Goal: Task Accomplishment & Management: Manage account settings

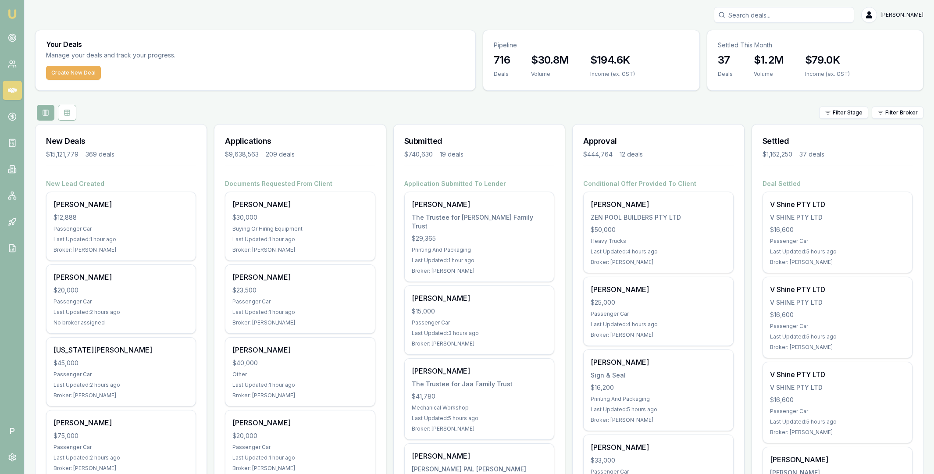
click at [757, 12] on input "Search deals" at bounding box center [784, 15] width 140 height 16
type input "usman"
click at [756, 37] on p "[PERSON_NAME]" at bounding box center [784, 38] width 132 height 9
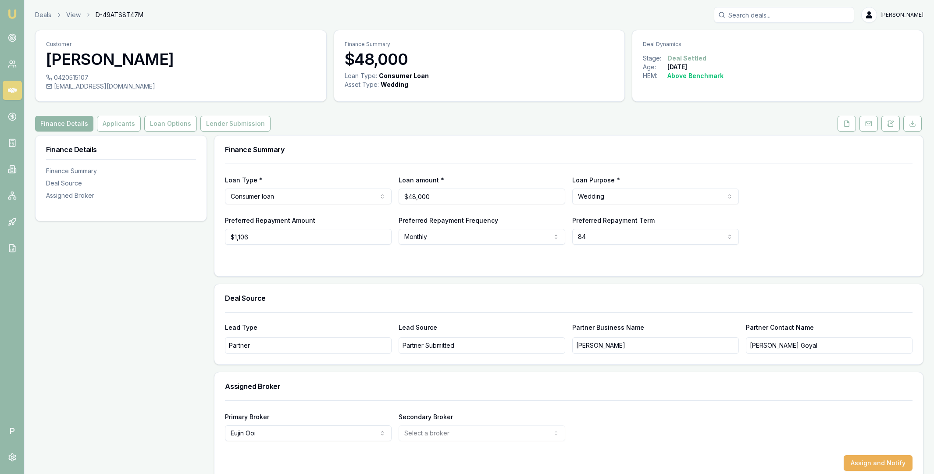
click at [110, 11] on span "D-49ATS8T47M" at bounding box center [120, 15] width 48 height 9
copy span "D-49ATS8T47M"
click at [765, 14] on input "Search deals" at bounding box center [784, 15] width 140 height 16
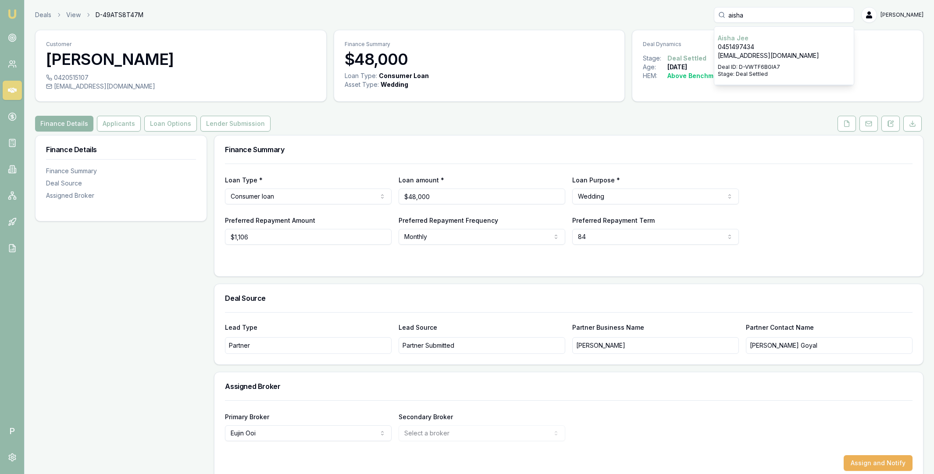
type input "aisha"
click at [774, 48] on p "0451497434" at bounding box center [784, 47] width 132 height 9
click at [135, 14] on span "D-VWTF6BGIA7" at bounding box center [119, 15] width 46 height 9
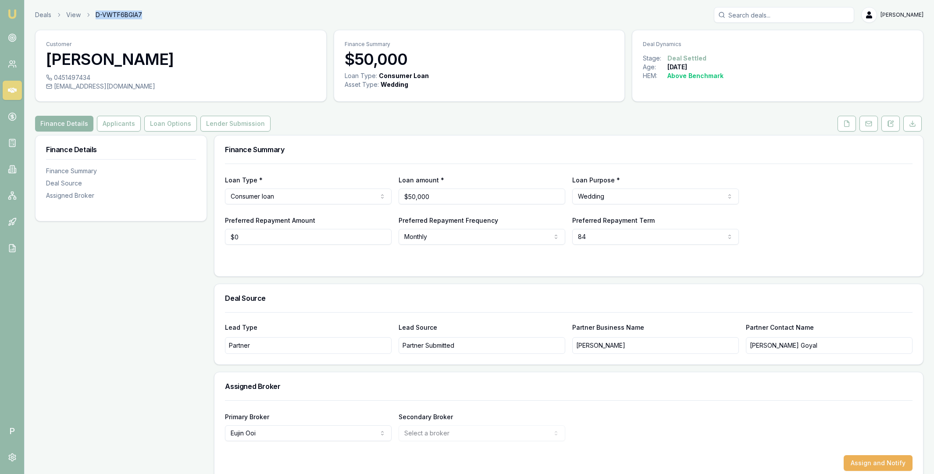
copy span "D-VWTF6BGIA7"
click at [781, 14] on input "Search deals" at bounding box center [784, 15] width 140 height 16
type input "gurdas"
click at [773, 48] on p "0424732329" at bounding box center [784, 47] width 132 height 9
click at [125, 13] on span "D-O28BI5H4MY" at bounding box center [119, 15] width 46 height 9
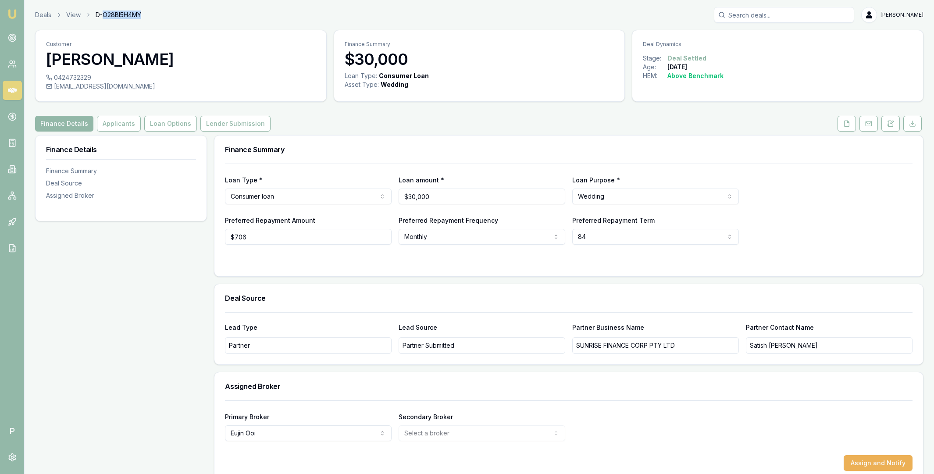
click at [125, 13] on span "D-O28BI5H4MY" at bounding box center [119, 15] width 46 height 9
copy span "D-O28BI5H4MY"
click at [763, 13] on input "Search deals" at bounding box center [784, 15] width 140 height 16
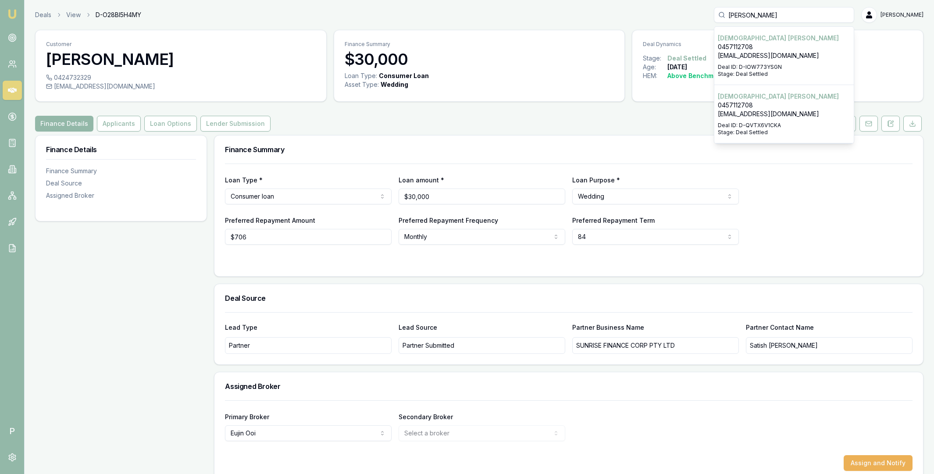
type input "[PERSON_NAME]"
click at [785, 57] on p "[EMAIL_ADDRESS][DOMAIN_NAME]" at bounding box center [784, 55] width 132 height 9
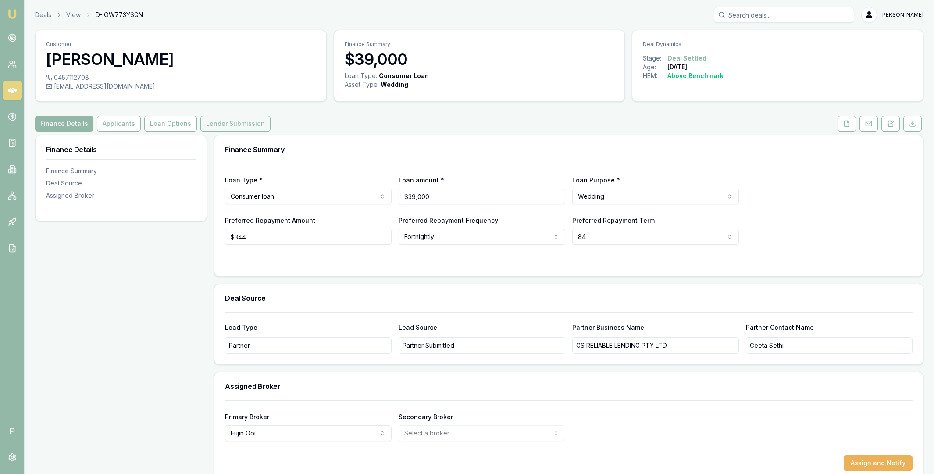
click at [242, 119] on button "Lender Submission" at bounding box center [235, 124] width 70 height 16
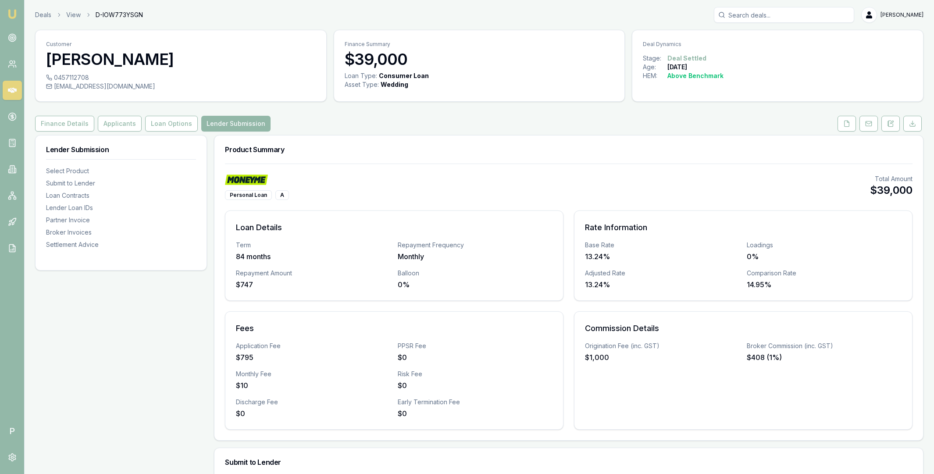
click at [750, 15] on input "Search deals" at bounding box center [784, 15] width 140 height 16
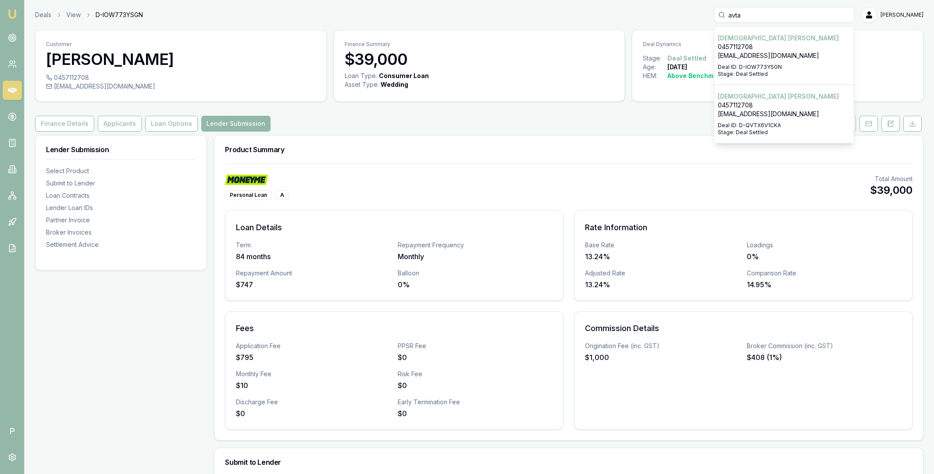
type input "avta"
click at [777, 105] on p "0457112708" at bounding box center [784, 105] width 132 height 9
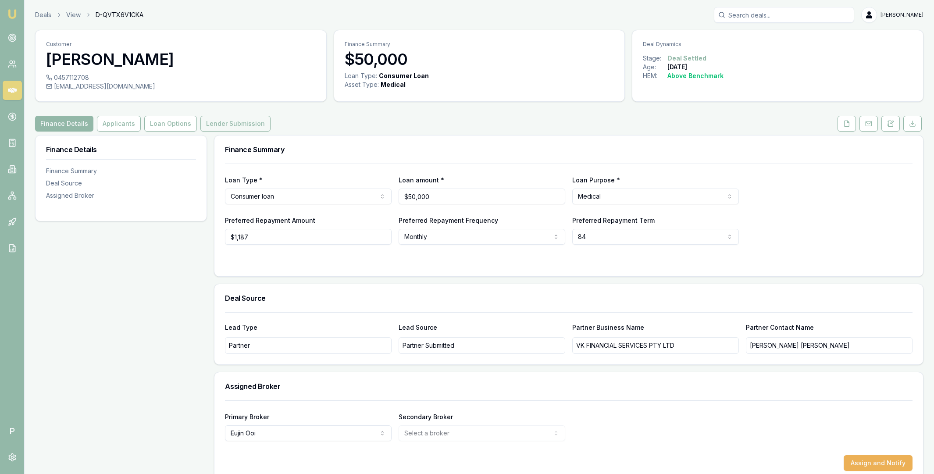
click at [211, 122] on button "Lender Submission" at bounding box center [235, 124] width 70 height 16
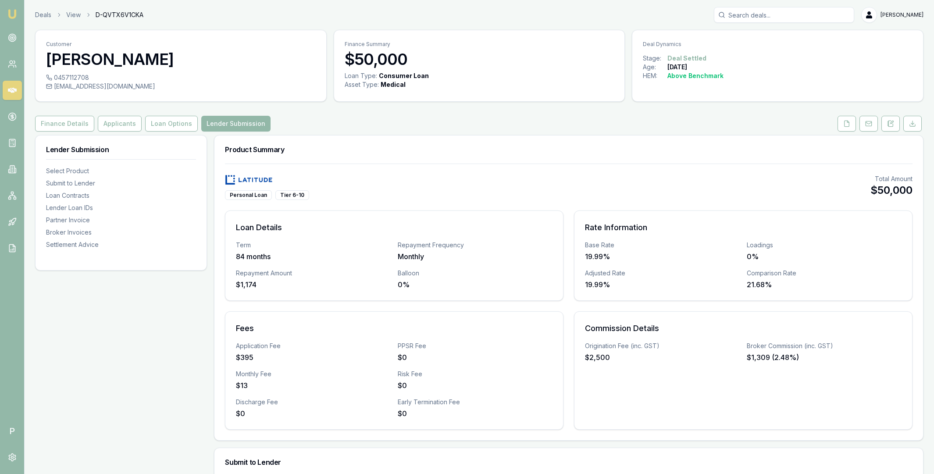
click at [114, 13] on span "D-QVTX6V1CKA" at bounding box center [120, 15] width 48 height 9
copy span "D-QVTX6V1CKA"
click at [764, 14] on input "Search deals" at bounding box center [784, 15] width 140 height 16
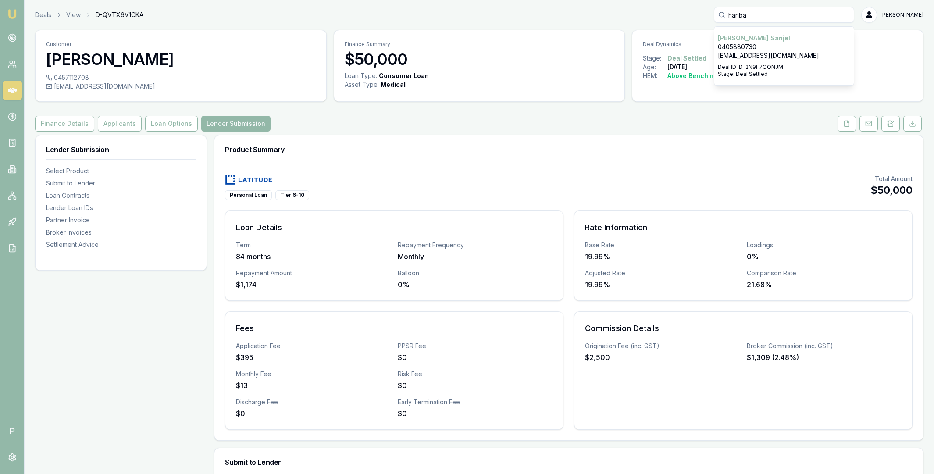
type input "hariba"
click at [771, 51] on p "[EMAIL_ADDRESS][DOMAIN_NAME]" at bounding box center [784, 55] width 132 height 9
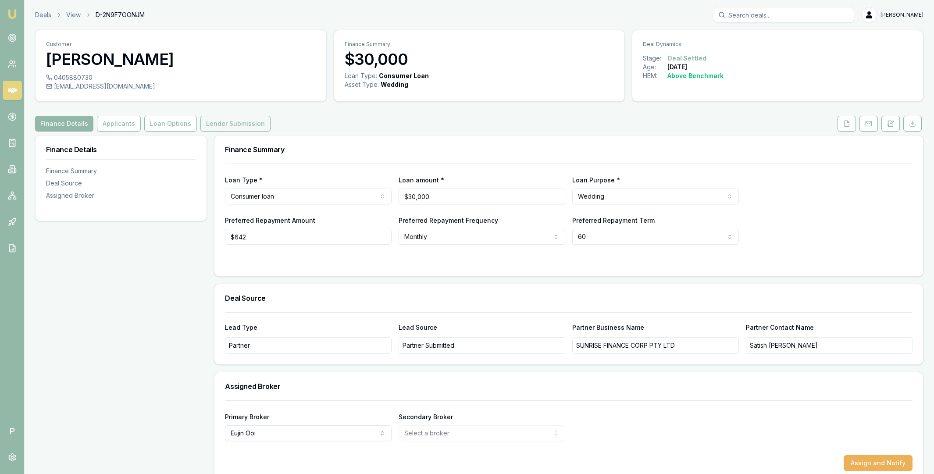
click at [246, 125] on button "Lender Submission" at bounding box center [235, 124] width 70 height 16
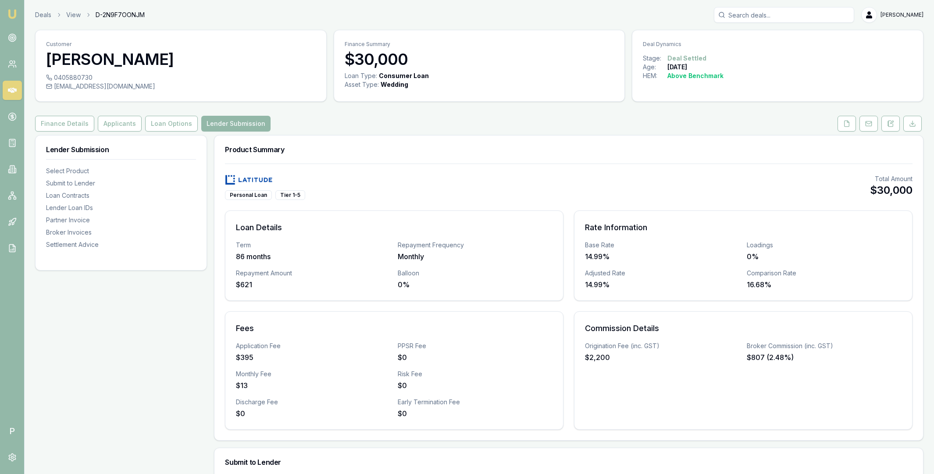
click at [128, 14] on span "D-2N9F7OONJM" at bounding box center [120, 15] width 49 height 9
copy span "D-2N9F7OONJM"
click at [759, 14] on input "Search deals" at bounding box center [784, 15] width 140 height 16
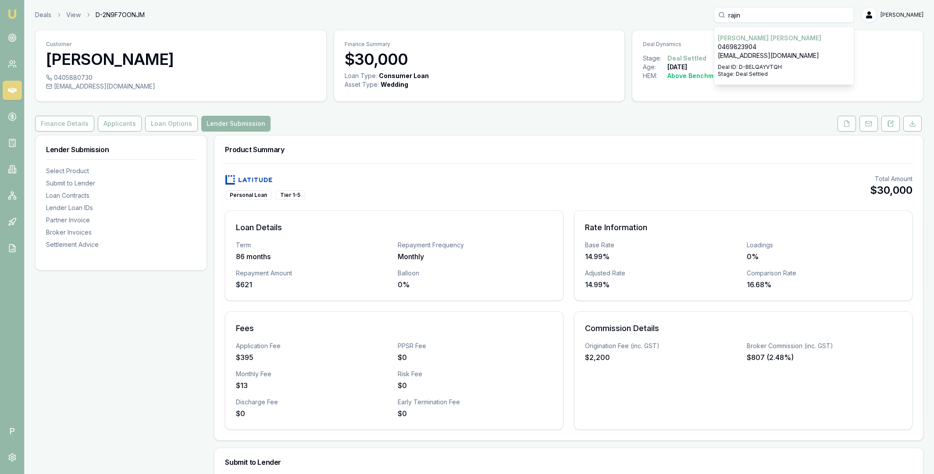
type input "rajin"
click at [767, 45] on p "0469823904" at bounding box center [784, 47] width 132 height 9
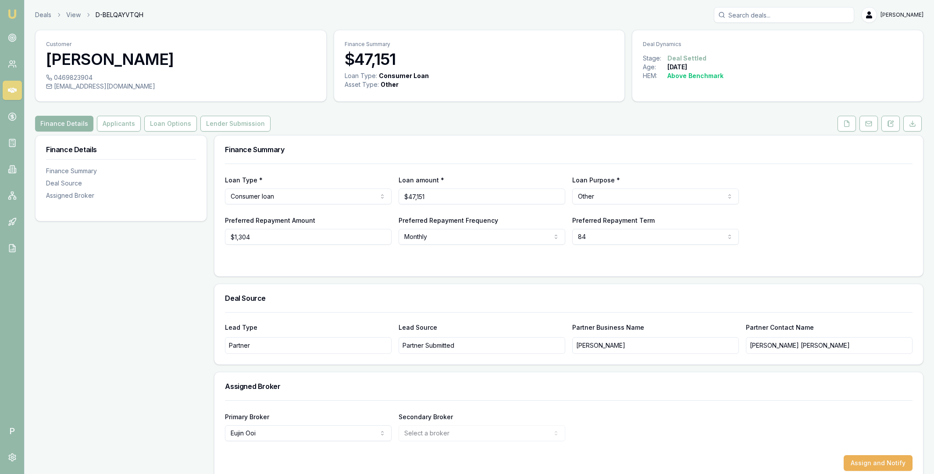
click at [131, 12] on span "D-BELQAYVTQH" at bounding box center [120, 15] width 48 height 9
copy span "D-BELQAYVTQH"
click at [777, 14] on input "Search deals" at bounding box center [784, 15] width 140 height 16
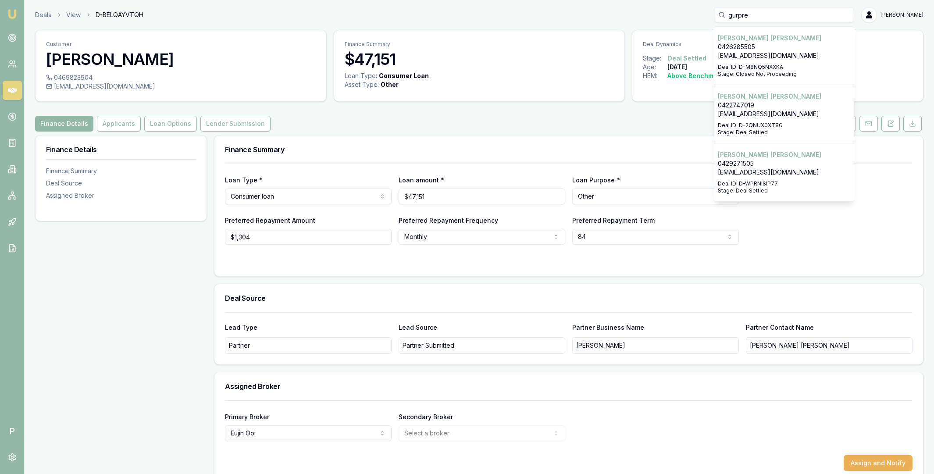
type input "gurpre"
click at [774, 106] on p "0422747019" at bounding box center [784, 105] width 132 height 9
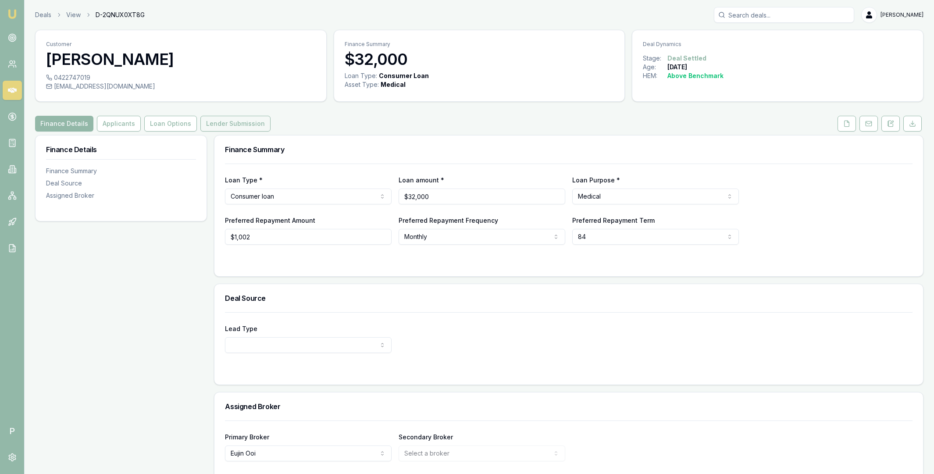
click at [259, 127] on button "Lender Submission" at bounding box center [235, 124] width 70 height 16
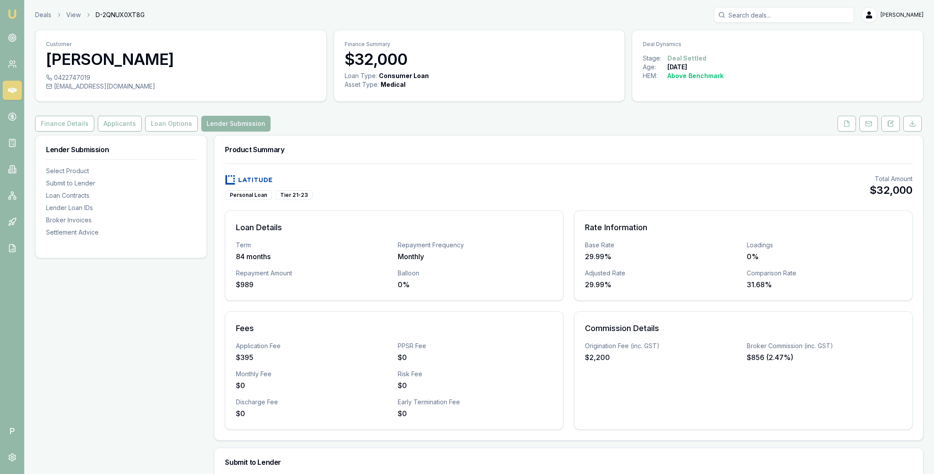
click at [129, 16] on span "D-2QNUX0XT8G" at bounding box center [120, 15] width 49 height 9
copy span "D-2QNUX0XT8G"
click at [749, 16] on input "Search deals" at bounding box center [784, 15] width 140 height 16
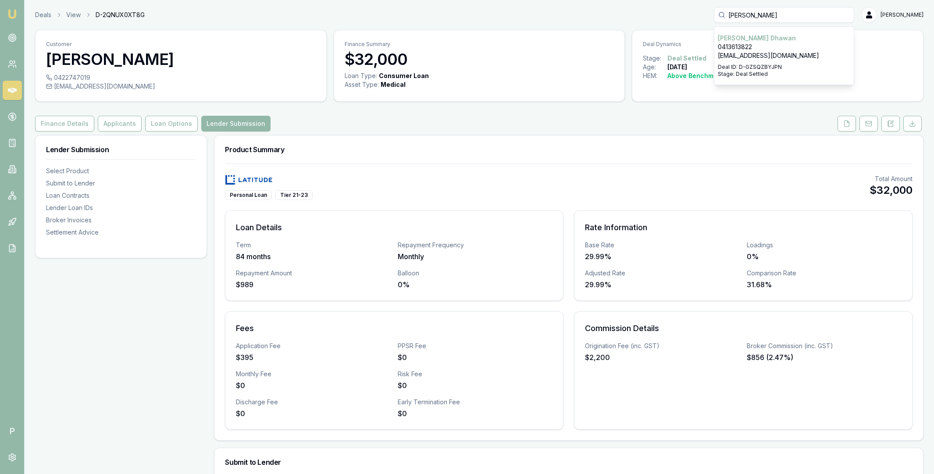
type input "[PERSON_NAME]"
click at [756, 45] on p "0413613822" at bounding box center [784, 47] width 132 height 9
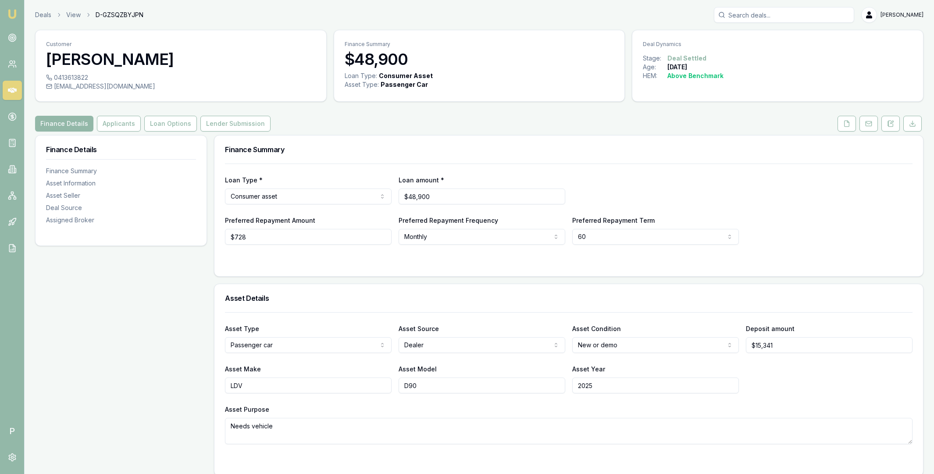
click at [128, 14] on span "D-GZSQZBYJPN" at bounding box center [120, 15] width 48 height 9
copy span "D-GZSQZBYJPN"
click at [767, 14] on input "Search deals" at bounding box center [784, 15] width 140 height 16
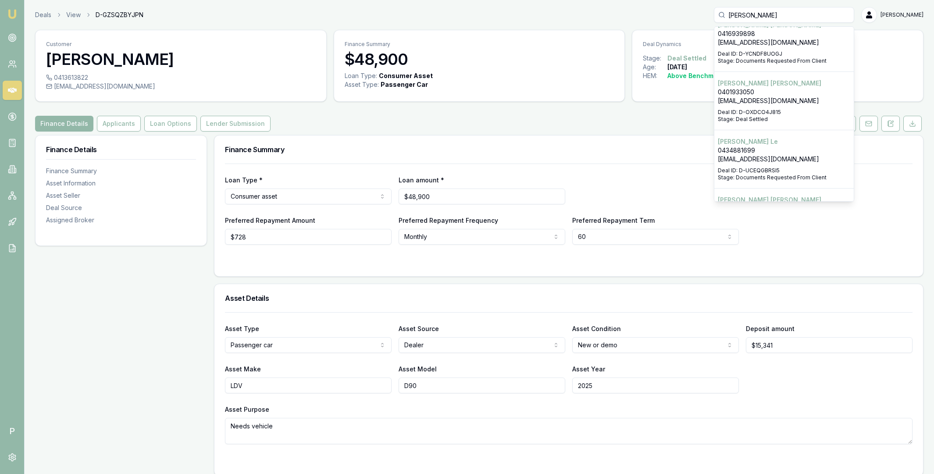
scroll to position [844, 0]
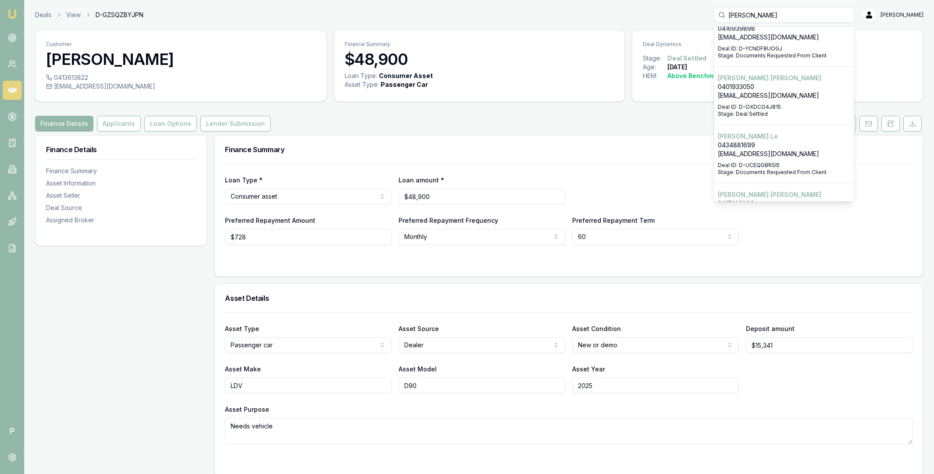
type input "[PERSON_NAME]"
click at [768, 82] on p "0401933050" at bounding box center [784, 86] width 132 height 9
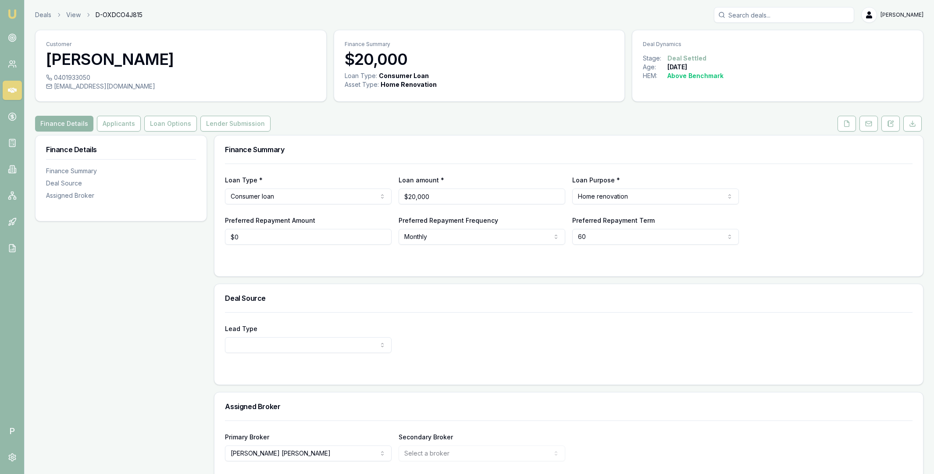
click at [115, 17] on span "D-OXDCO4J815" at bounding box center [119, 15] width 47 height 9
copy span "D-OXDCO4J815"
click at [781, 14] on input "Search deals" at bounding box center [784, 15] width 140 height 16
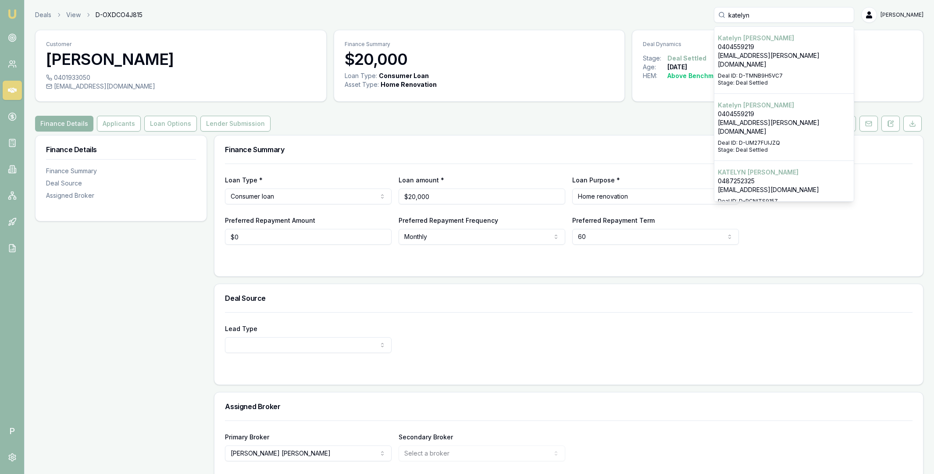
type input "katelyn"
click at [779, 52] on p "[EMAIL_ADDRESS][PERSON_NAME][DOMAIN_NAME]" at bounding box center [784, 60] width 132 height 18
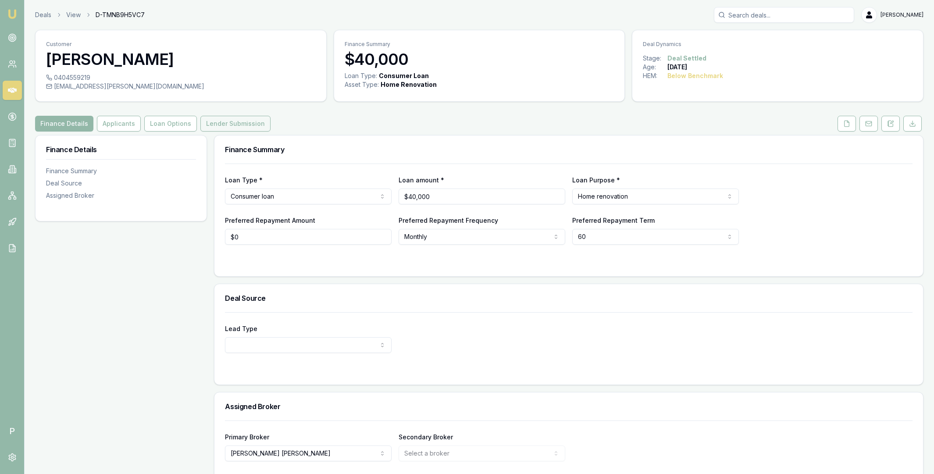
click at [230, 121] on button "Lender Submission" at bounding box center [235, 124] width 70 height 16
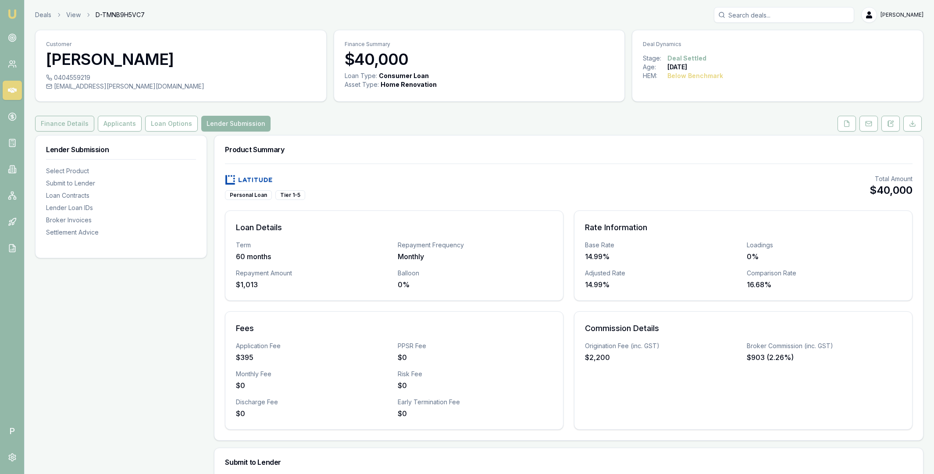
click at [71, 125] on button "Finance Details" at bounding box center [64, 124] width 59 height 16
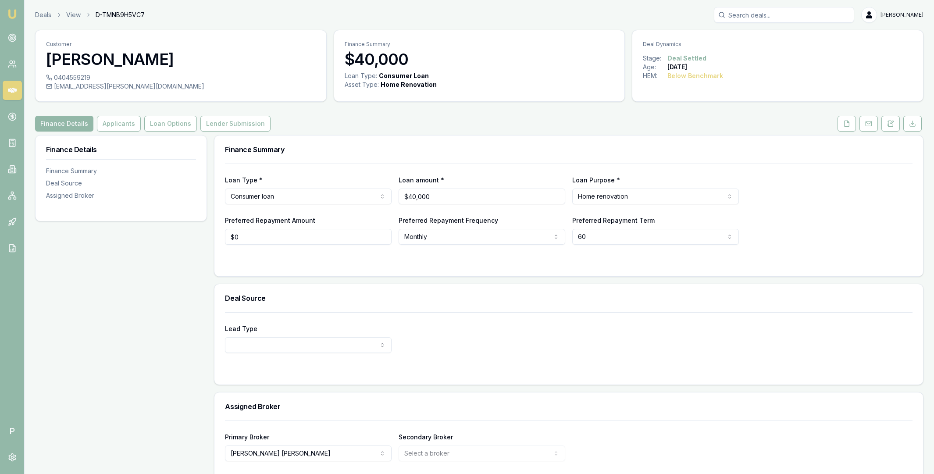
click at [124, 14] on span "D-TMNB9H5VC7" at bounding box center [120, 15] width 49 height 9
copy span "D-TMNB9H5VC7"
click at [763, 15] on input "Search deals" at bounding box center [784, 15] width 140 height 16
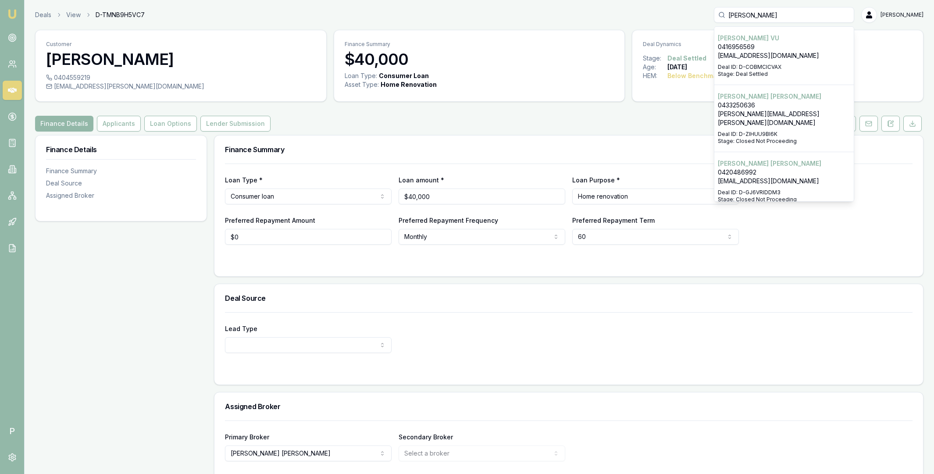
type input "[PERSON_NAME]"
click at [773, 51] on p "[EMAIL_ADDRESS][DOMAIN_NAME]" at bounding box center [784, 55] width 132 height 9
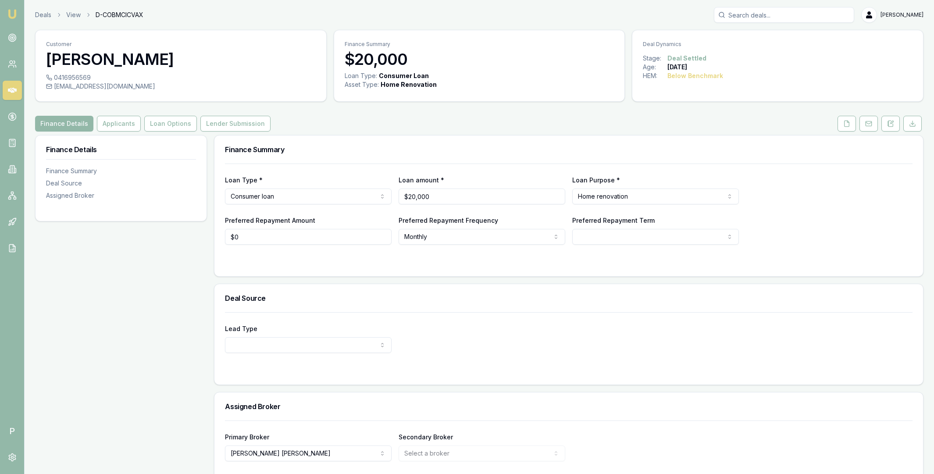
click at [129, 16] on span "D-COBMCICVAX" at bounding box center [120, 15] width 48 height 9
click at [761, 19] on input "Search deals" at bounding box center [784, 15] width 140 height 16
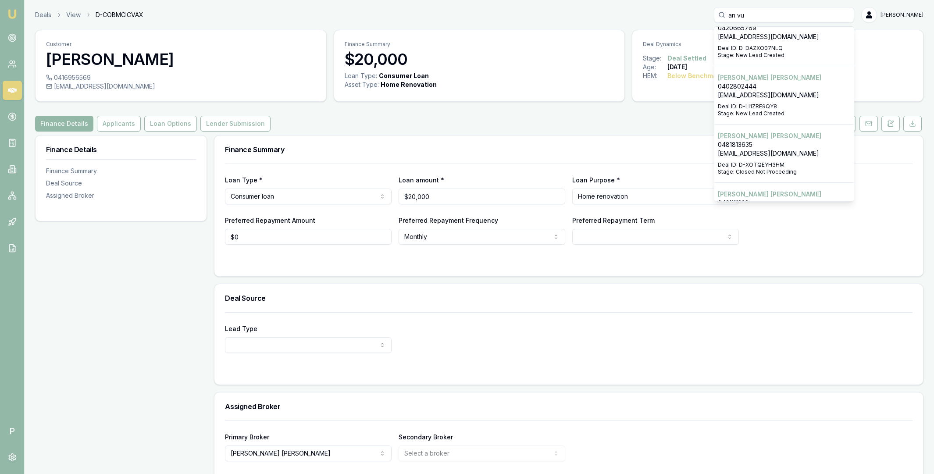
scroll to position [2123, 0]
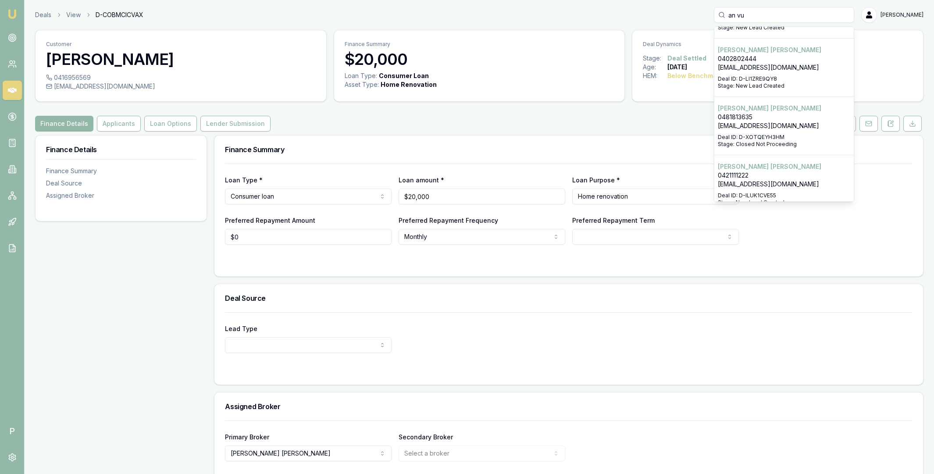
type input "an vu"
click at [8, 90] on icon at bounding box center [12, 90] width 9 height 5
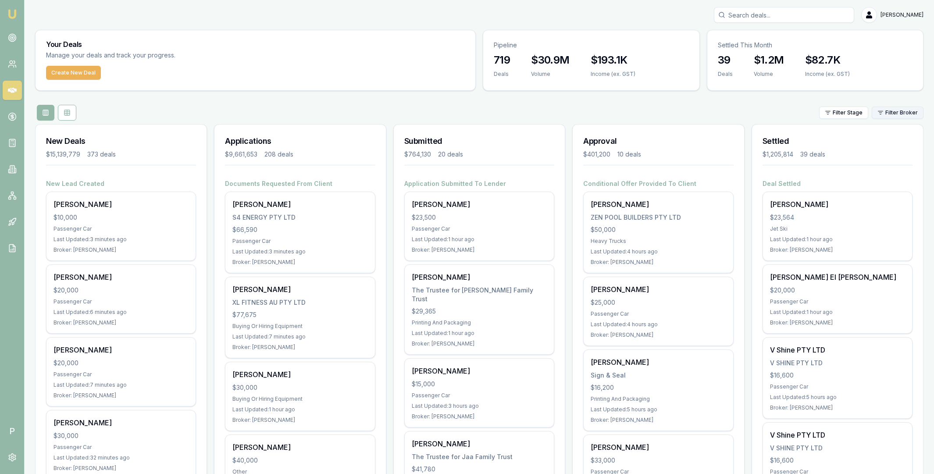
click at [892, 118] on html "Emu Broker P [PERSON_NAME] Toggle Menu Your Deals Manage your deals and track y…" at bounding box center [467, 237] width 934 height 474
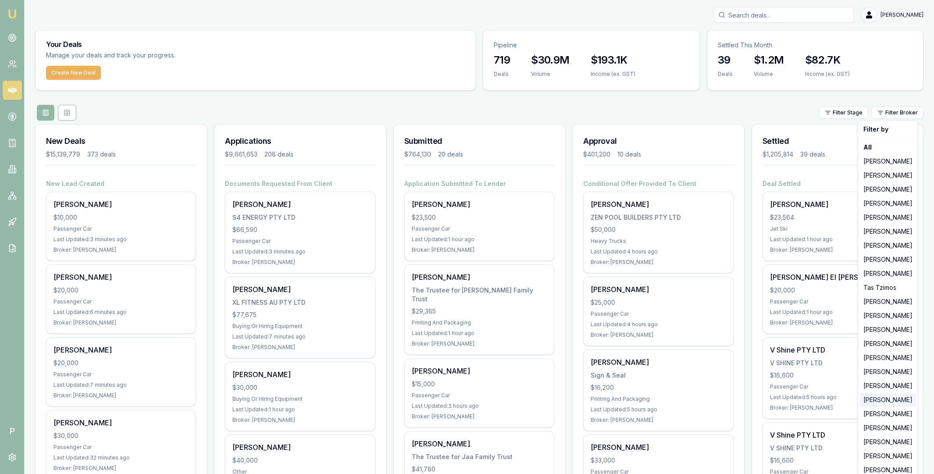
click at [886, 402] on div "[PERSON_NAME]" at bounding box center [888, 400] width 56 height 14
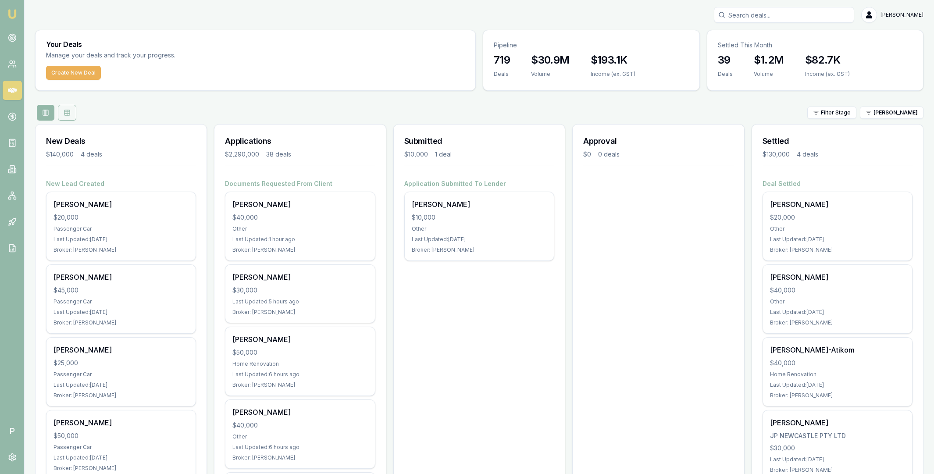
click at [72, 110] on button at bounding box center [67, 113] width 18 height 16
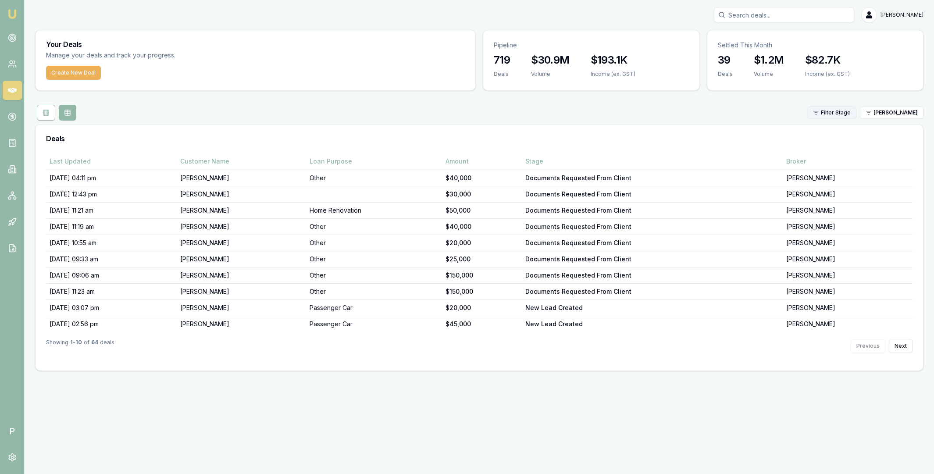
click at [834, 114] on html "Emu Broker P [PERSON_NAME] Toggle Menu Your Deals Manage your deals and track y…" at bounding box center [467, 237] width 934 height 474
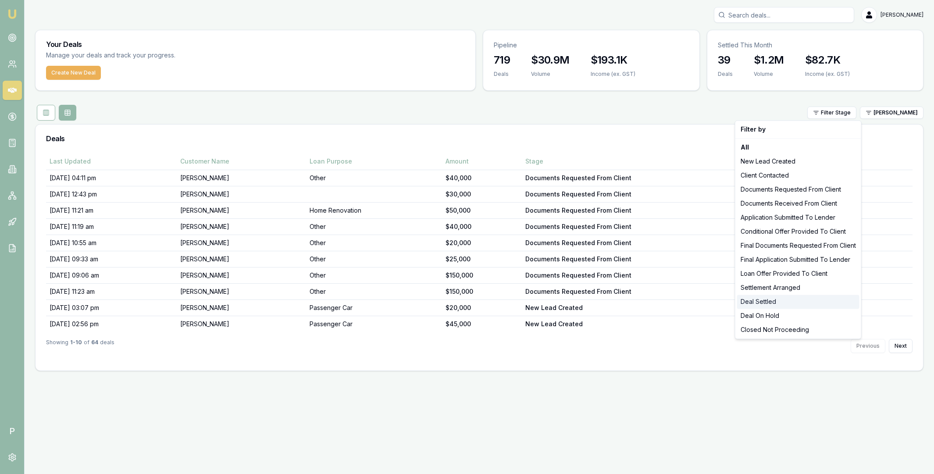
click at [764, 301] on div "Deal Settled" at bounding box center [798, 302] width 122 height 14
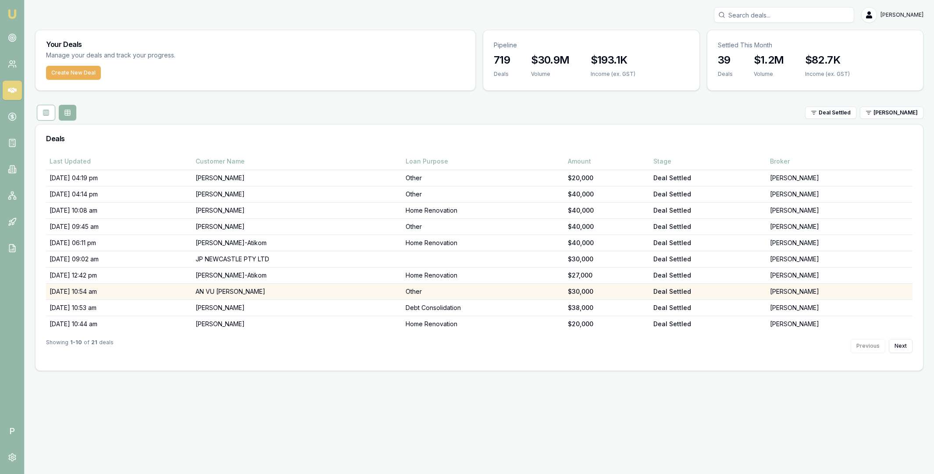
click at [121, 293] on td "[DATE] 10:54 am" at bounding box center [119, 292] width 146 height 16
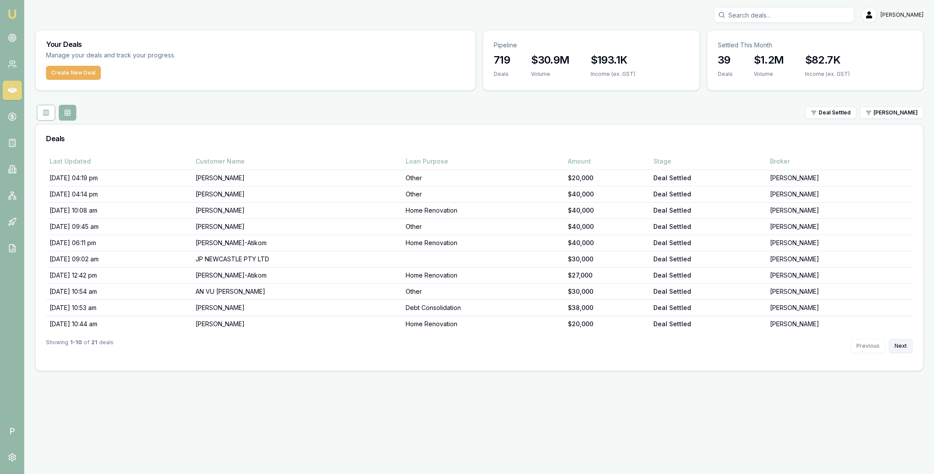
click at [904, 348] on button "Next" at bounding box center [901, 346] width 24 height 14
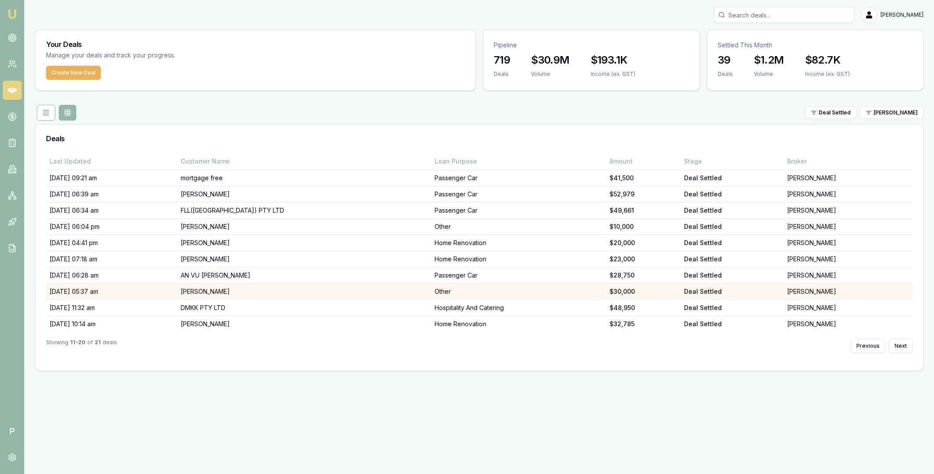
click at [286, 289] on td "[PERSON_NAME]" at bounding box center [304, 292] width 254 height 16
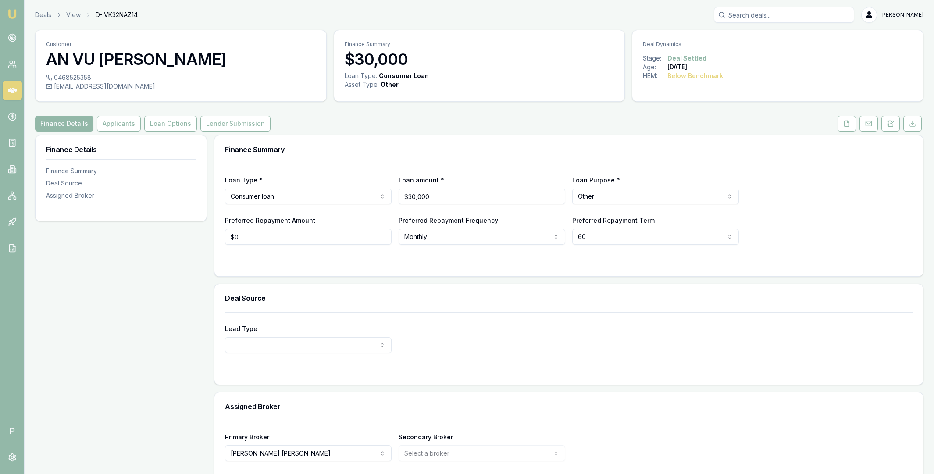
click at [132, 15] on span "D-IVK32NAZ14" at bounding box center [117, 15] width 42 height 9
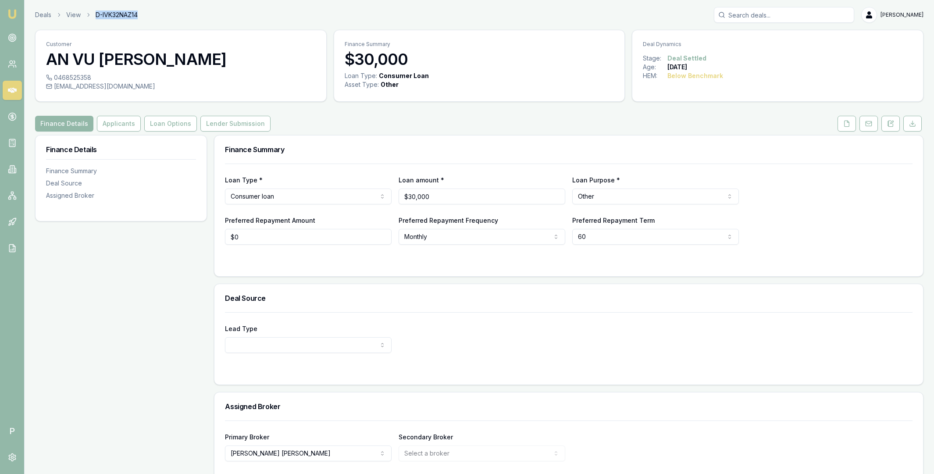
click at [132, 15] on span "D-IVK32NAZ14" at bounding box center [117, 15] width 42 height 9
copy span "D-IVK32NAZ14"
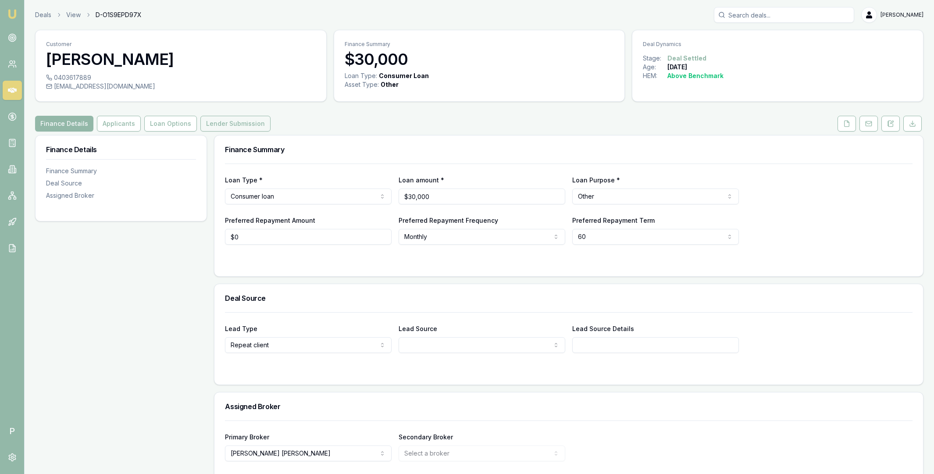
click at [207, 126] on button "Lender Submission" at bounding box center [235, 124] width 70 height 16
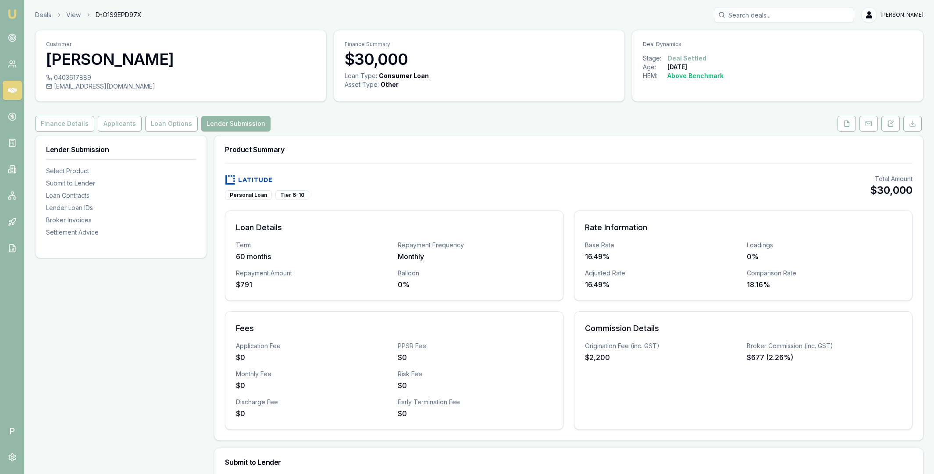
click at [122, 12] on span "D-O1S9EPD97X" at bounding box center [119, 15] width 46 height 9
copy span "D-O1S9EPD97X"
